Goal: Task Accomplishment & Management: Manage account settings

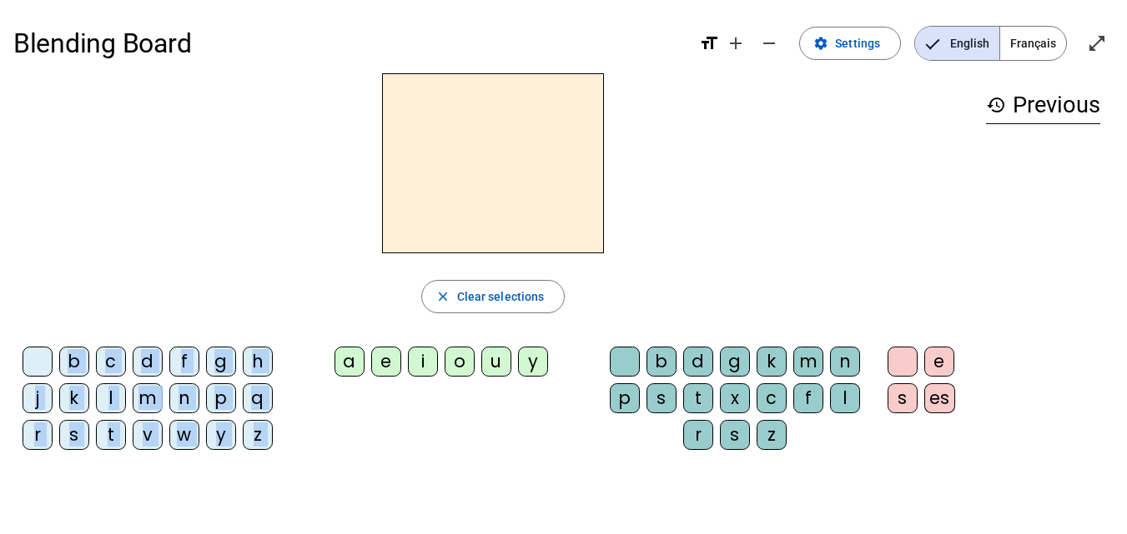
drag, startPoint x: 349, startPoint y: 361, endPoint x: 465, endPoint y: 133, distance: 255.4
click at [465, 133] on div "close Clear selections b c d f g h j k l m n p q r s t v w y z a e i o u y b d …" at bounding box center [492, 268] width 959 height 390
click at [313, 408] on div "b c d f g h j k l m n p q r s t v w y z a e i o u y b d g k m n p s t x c f l r…" at bounding box center [492, 401] width 959 height 123
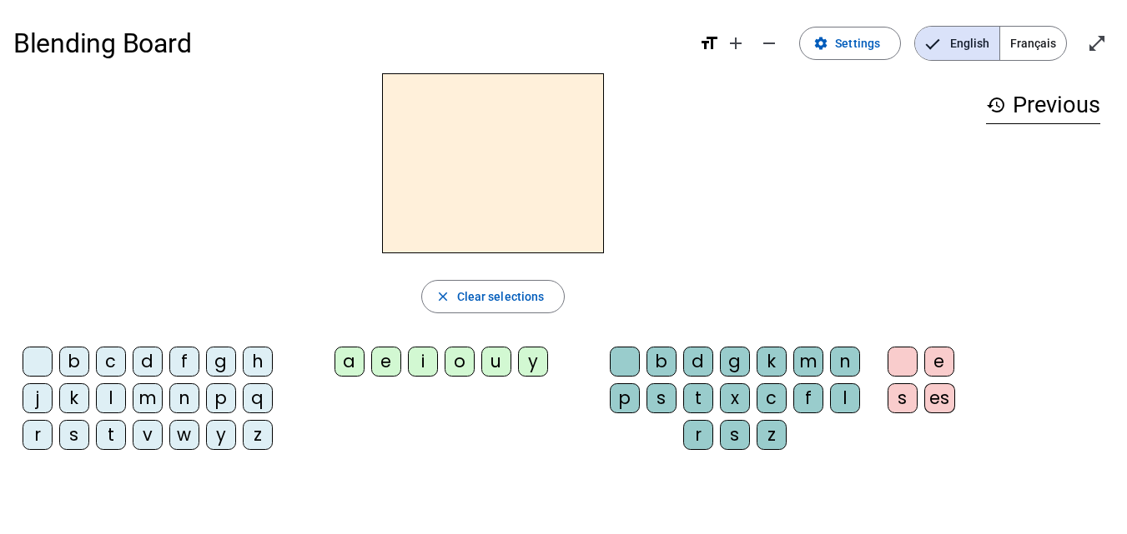
click at [344, 367] on div "a" at bounding box center [349, 362] width 30 height 30
click at [663, 359] on div "b" at bounding box center [661, 362] width 30 height 30
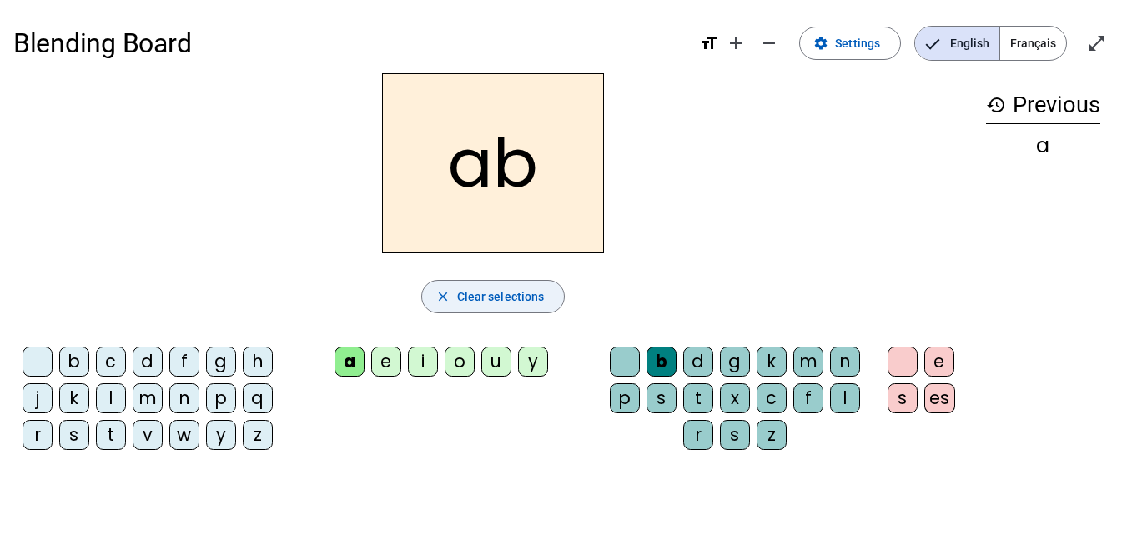
click at [509, 309] on span "button" at bounding box center [493, 297] width 143 height 40
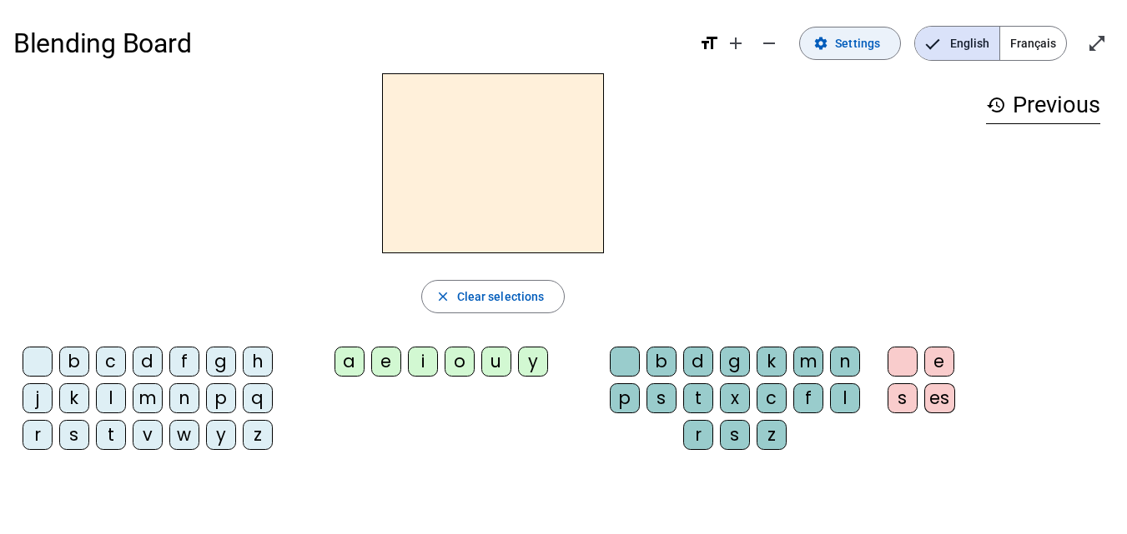
click at [856, 37] on span "Settings" at bounding box center [857, 43] width 45 height 20
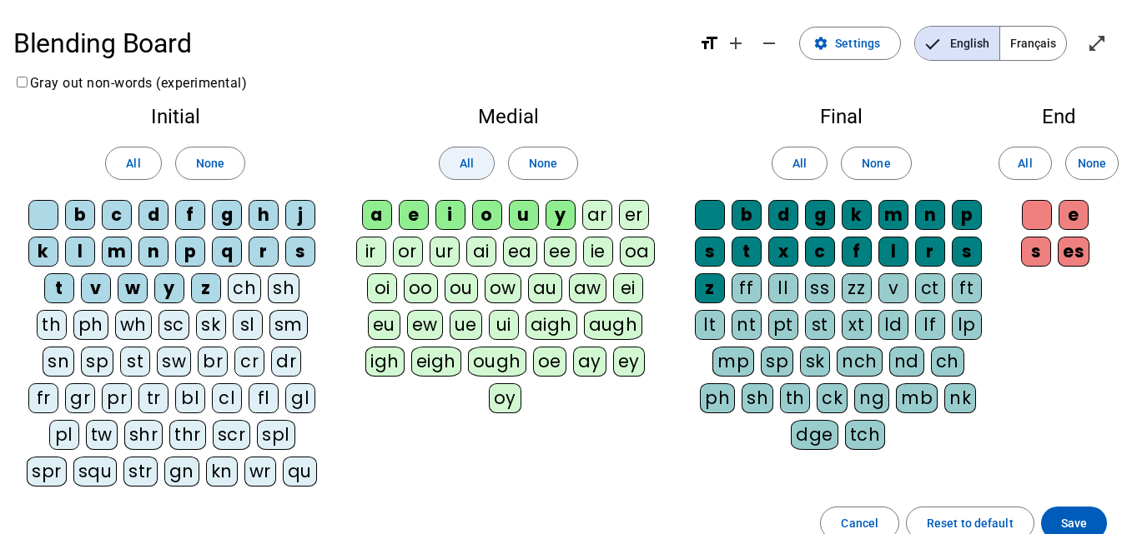
click at [469, 164] on span "All" at bounding box center [466, 163] width 14 height 20
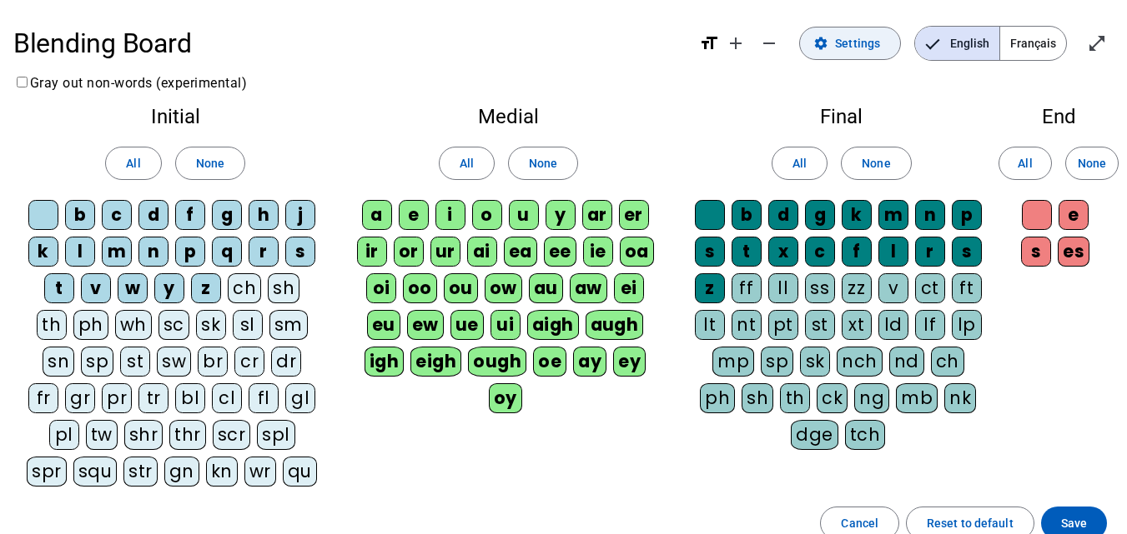
click at [878, 48] on span "Settings" at bounding box center [857, 43] width 45 height 20
click at [1061, 519] on span "Save" at bounding box center [1074, 524] width 26 height 20
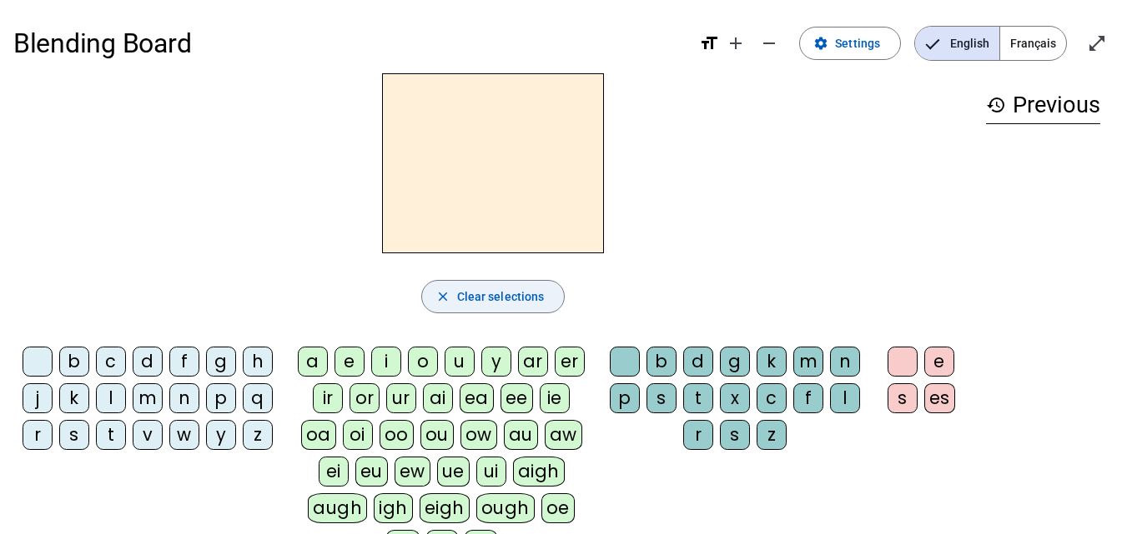
click at [481, 304] on span "Clear selections" at bounding box center [501, 297] width 88 height 20
click at [840, 38] on span "Settings" at bounding box center [857, 43] width 45 height 20
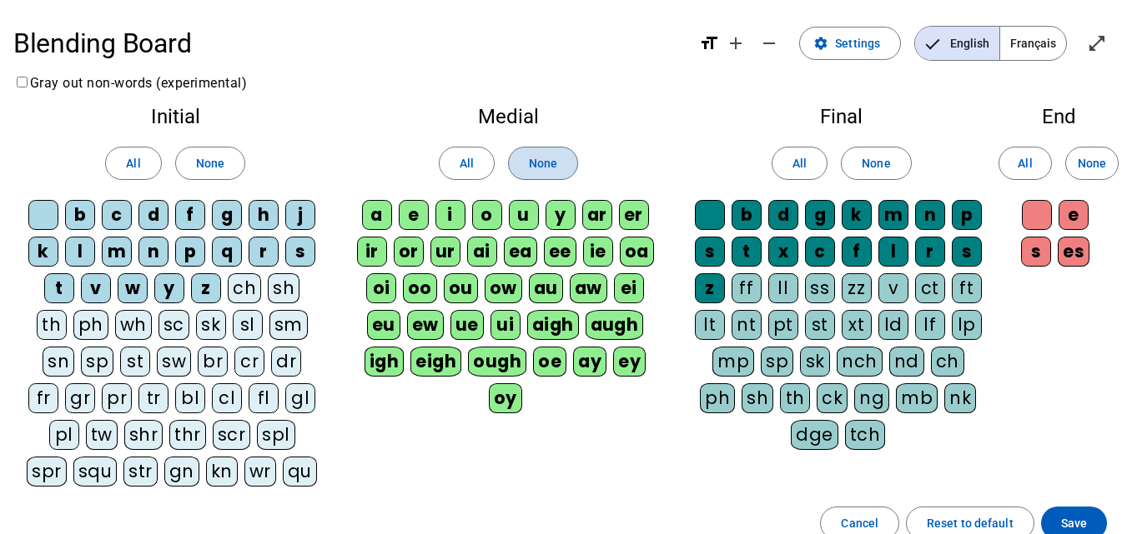
click at [543, 166] on span "None" at bounding box center [543, 163] width 28 height 20
